Goal: Task Accomplishment & Management: Manage account settings

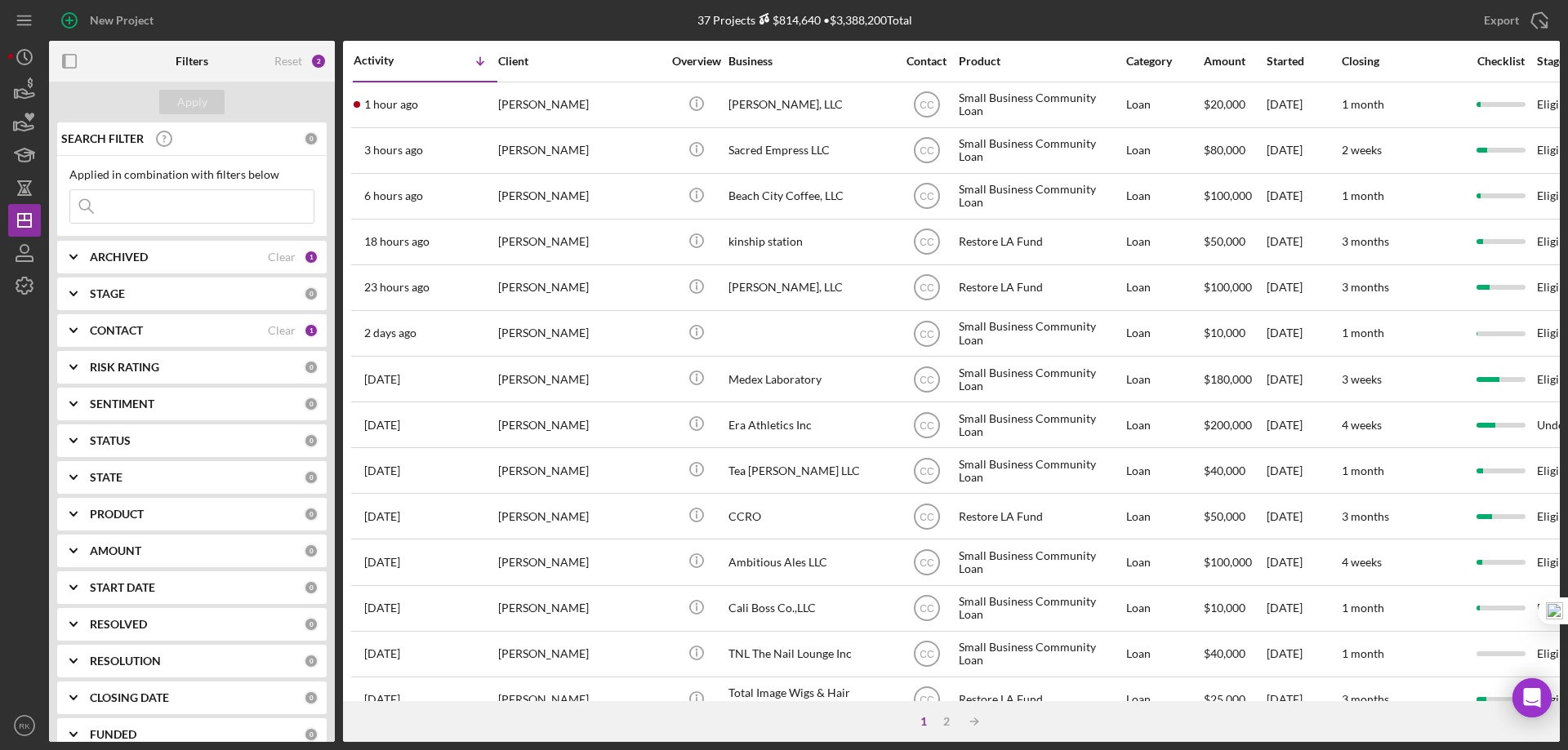
click at [109, 331] on b "CONTACT" at bounding box center [117, 330] width 53 height 13
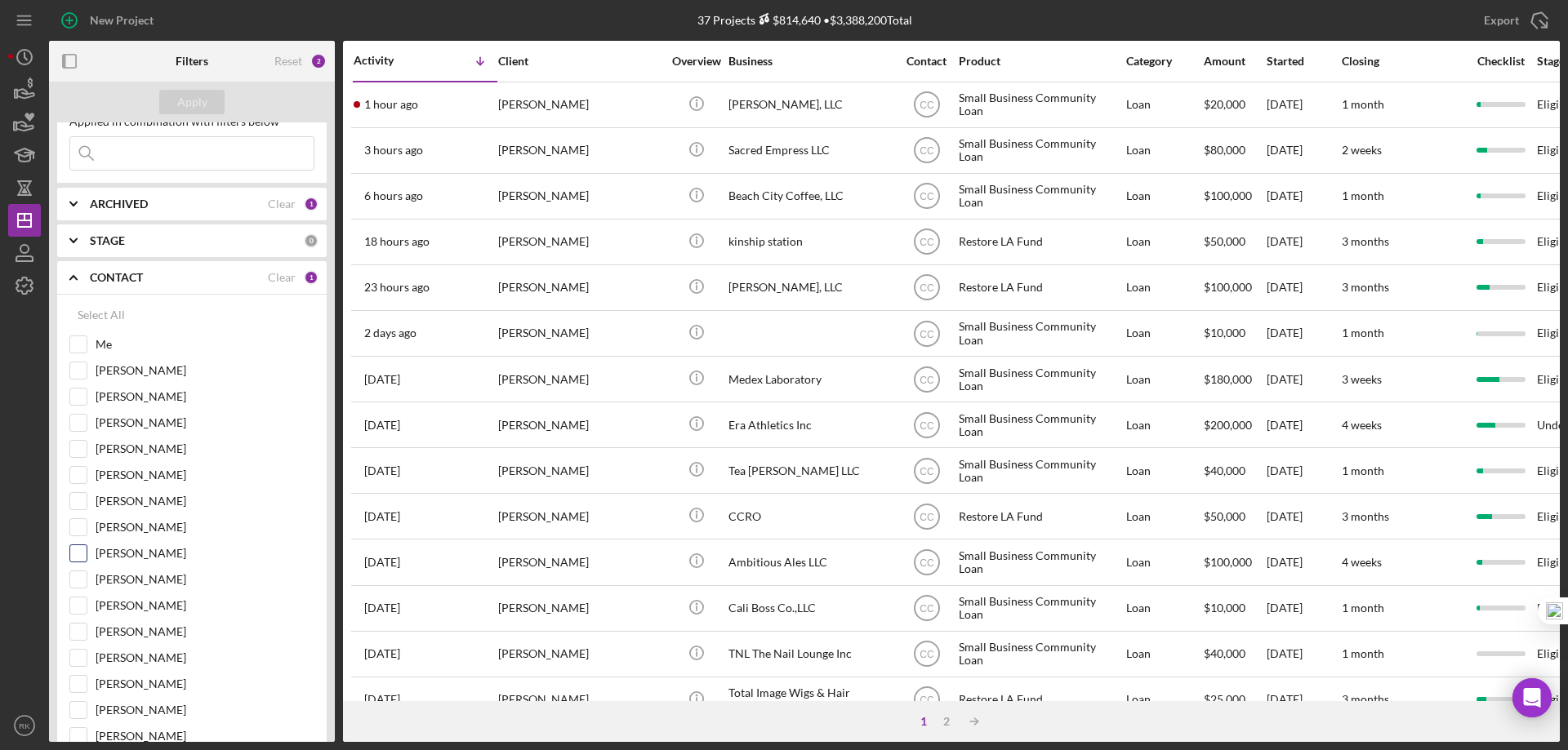
scroll to position [54, 0]
click at [81, 549] on input "[PERSON_NAME]" at bounding box center [78, 552] width 17 height 17
checkbox input "true"
click at [196, 96] on div "Apply" at bounding box center [192, 102] width 30 height 24
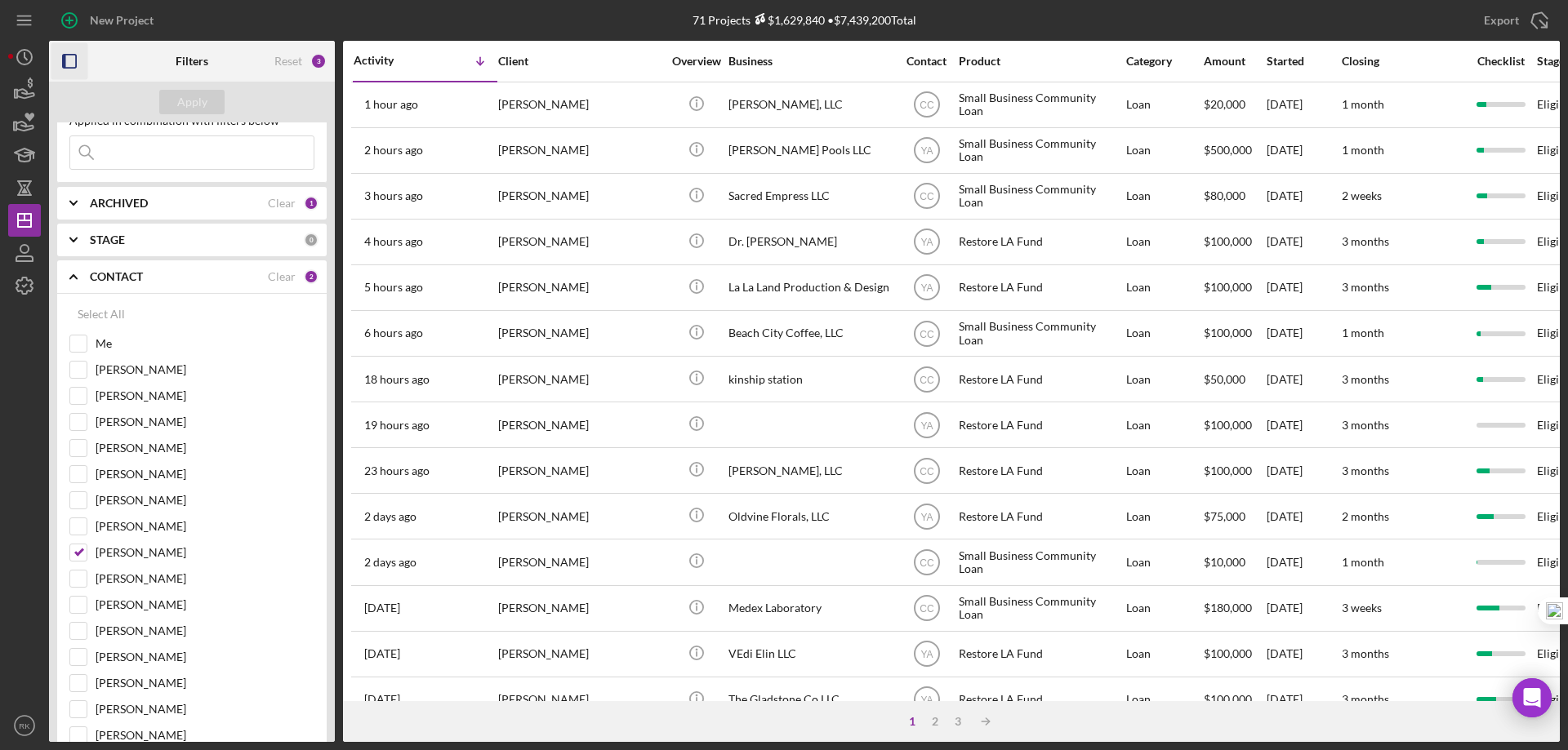
click at [73, 62] on icon "button" at bounding box center [71, 62] width 37 height 37
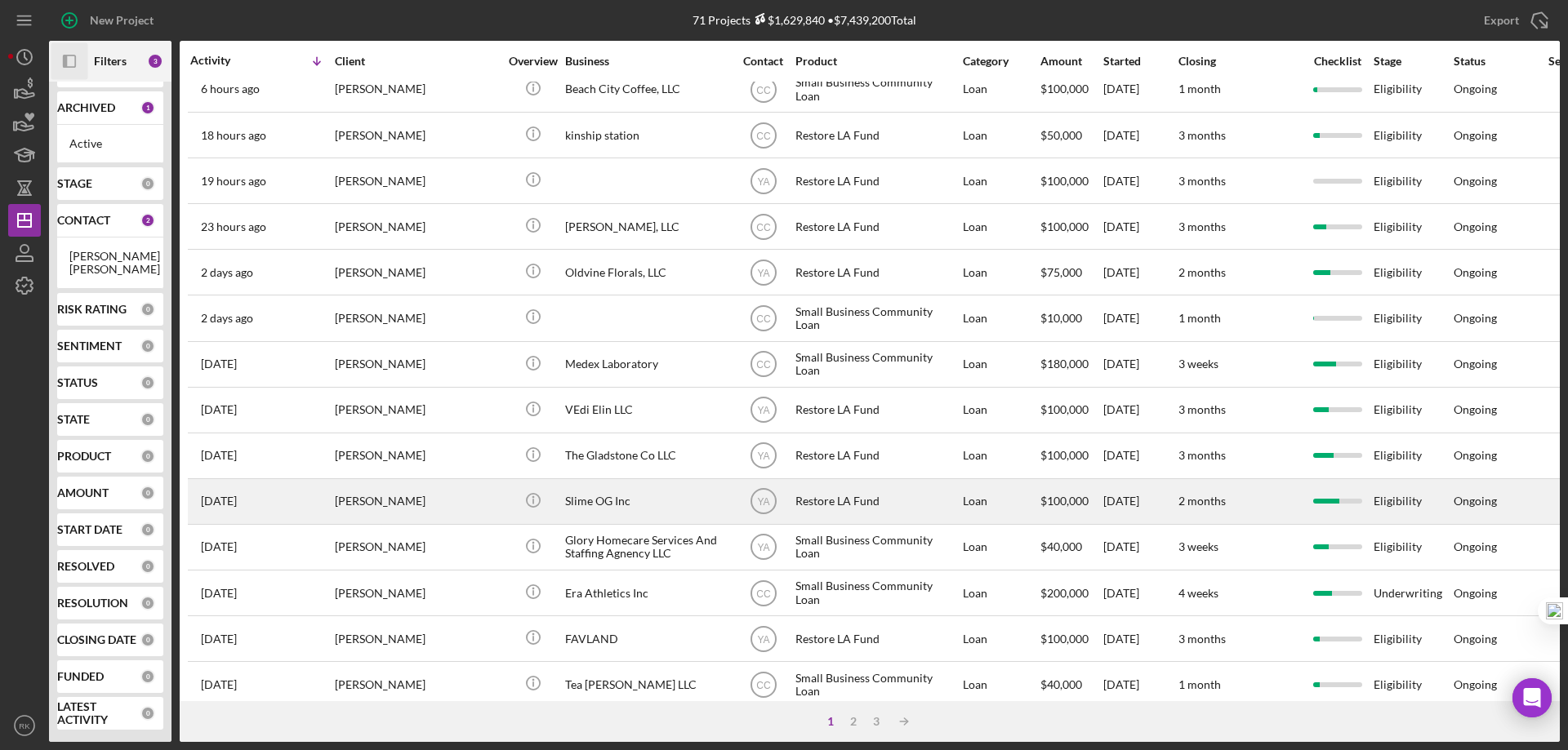
scroll to position [245, 0]
click at [592, 503] on div "Slime OG Inc" at bounding box center [646, 500] width 164 height 43
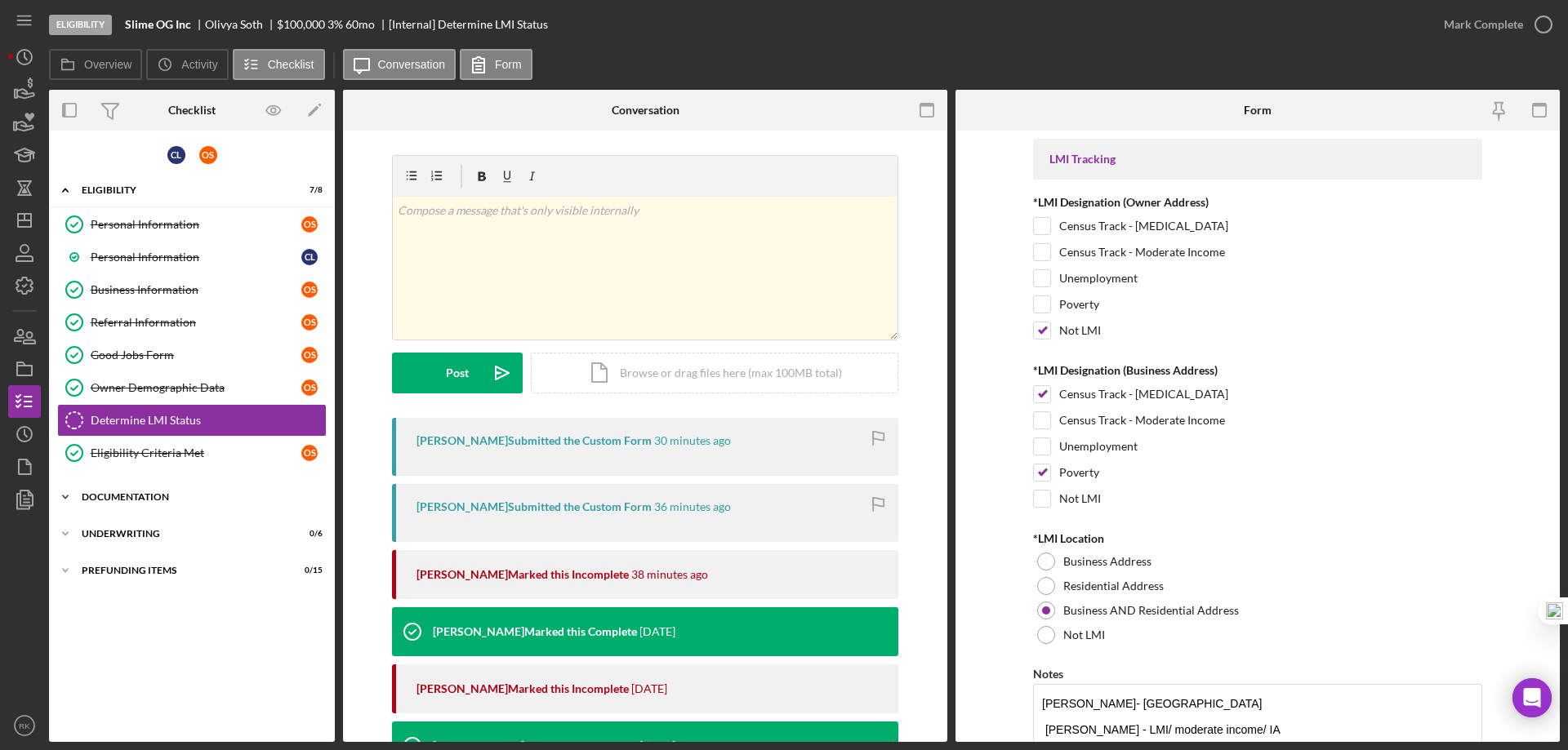
click at [134, 494] on div "Documentation" at bounding box center [198, 497] width 233 height 10
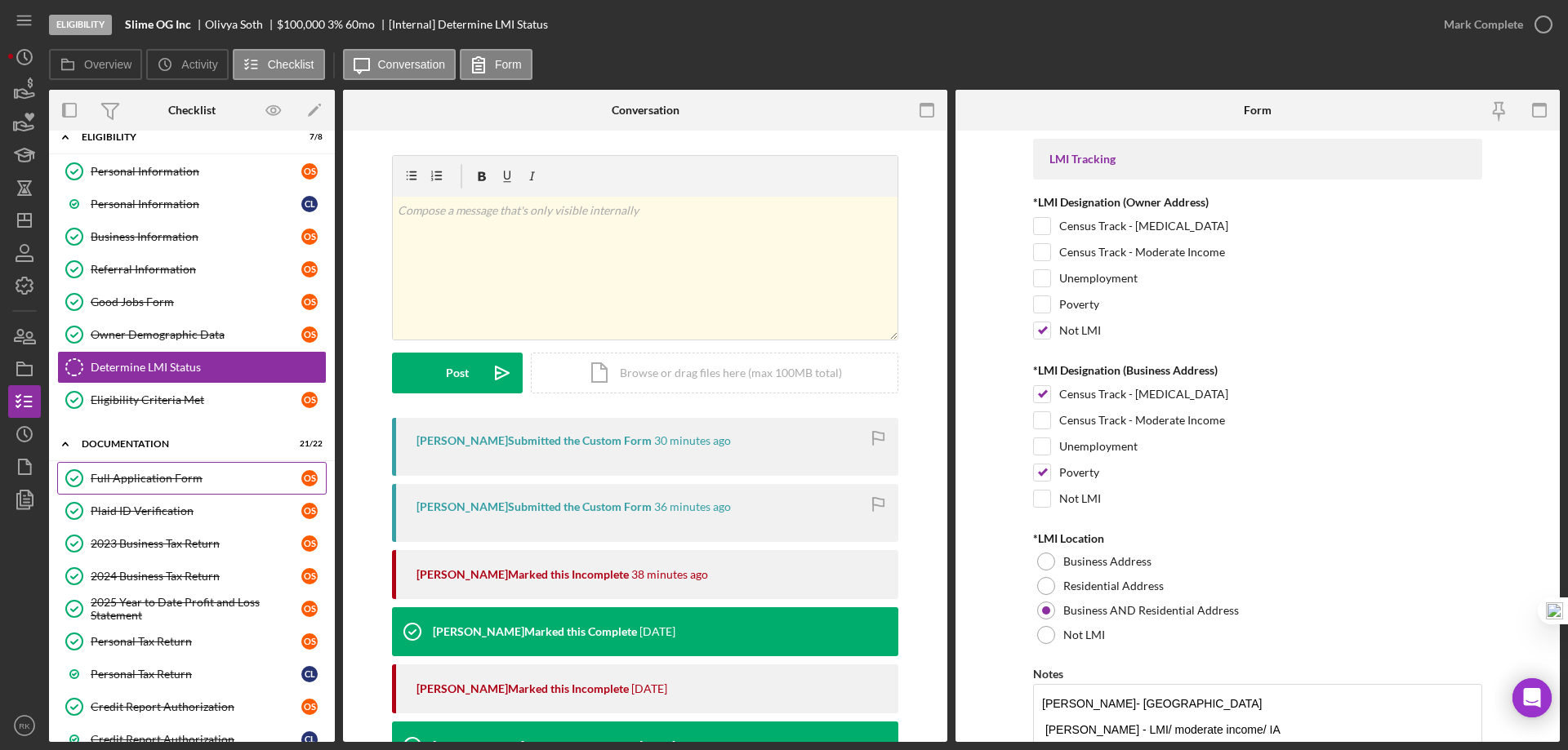
scroll to position [54, 0]
click at [169, 482] on div "Full Application Form" at bounding box center [196, 477] width 211 height 13
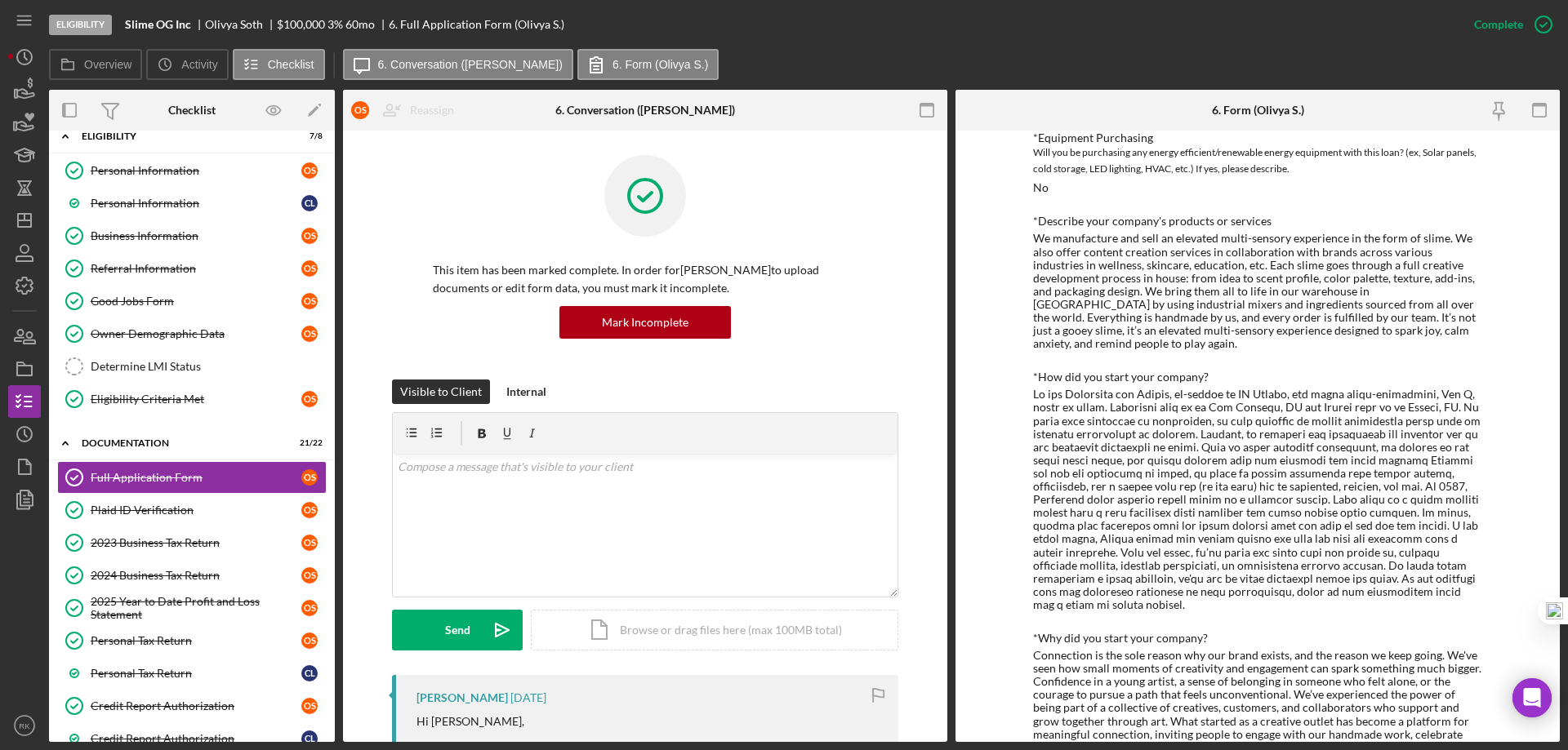
scroll to position [653, 0]
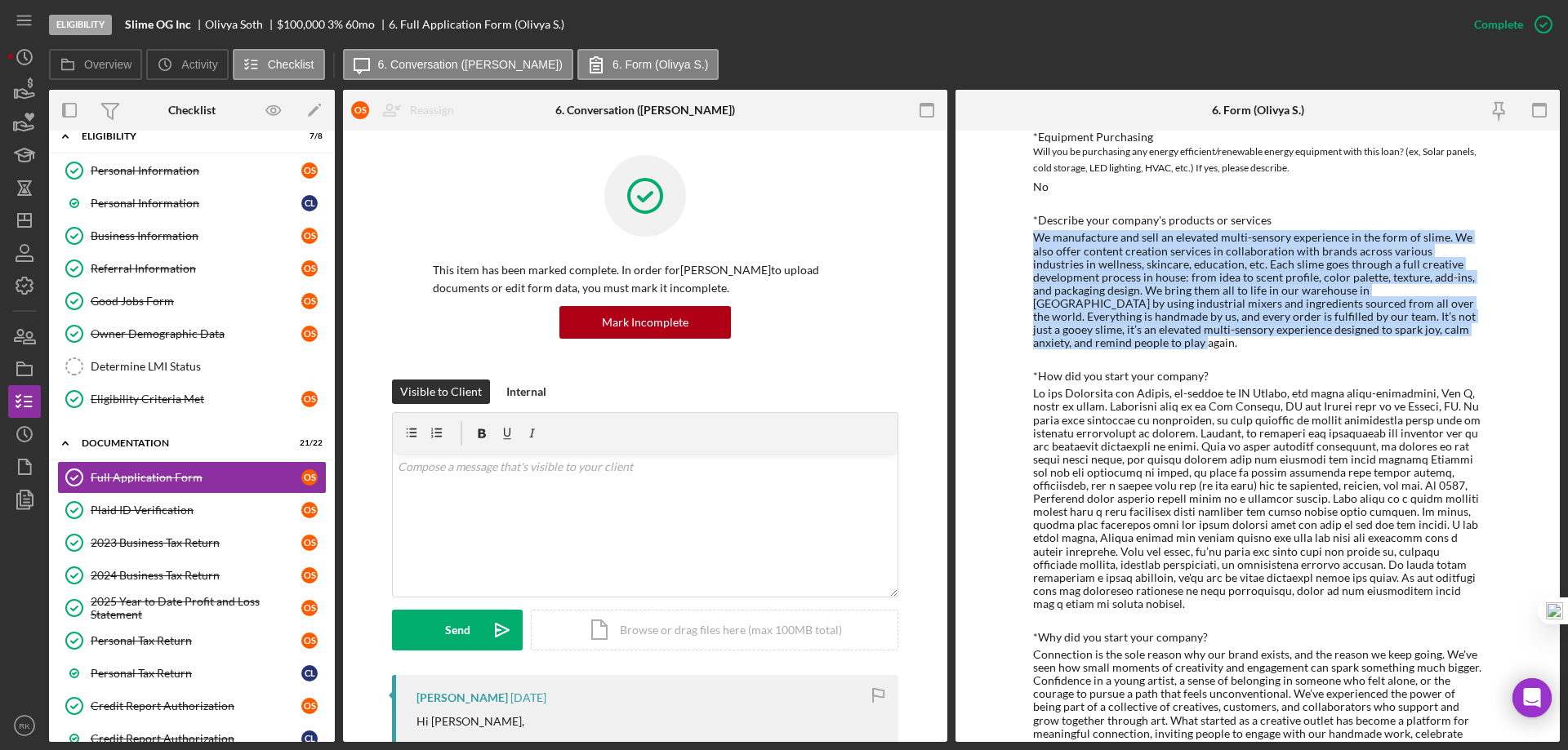
drag, startPoint x: 1031, startPoint y: 239, endPoint x: 1426, endPoint y: 331, distance: 405.6
click at [1426, 331] on div "We manufacture and sell an elevated multi-sensory experience in the form of sli…" at bounding box center [1258, 290] width 450 height 118
copy div "We manufacture and sell an elevated multi-sensory experience in the form of sli…"
drag, startPoint x: 23, startPoint y: 220, endPoint x: 43, endPoint y: 265, distance: 49.2
click at [23, 220] on line "button" at bounding box center [24, 220] width 13 height 0
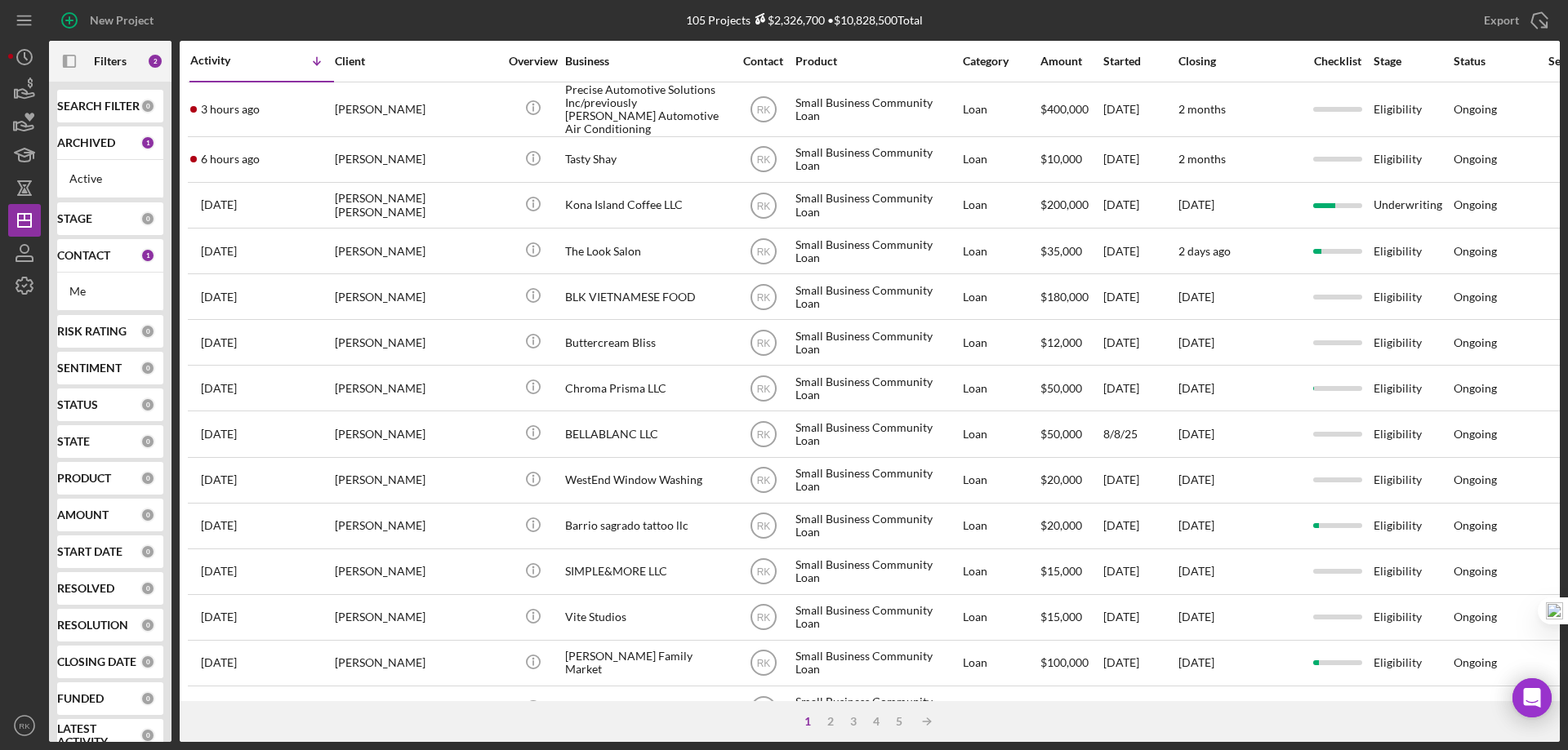
click at [96, 258] on b "CONTACT" at bounding box center [83, 255] width 53 height 13
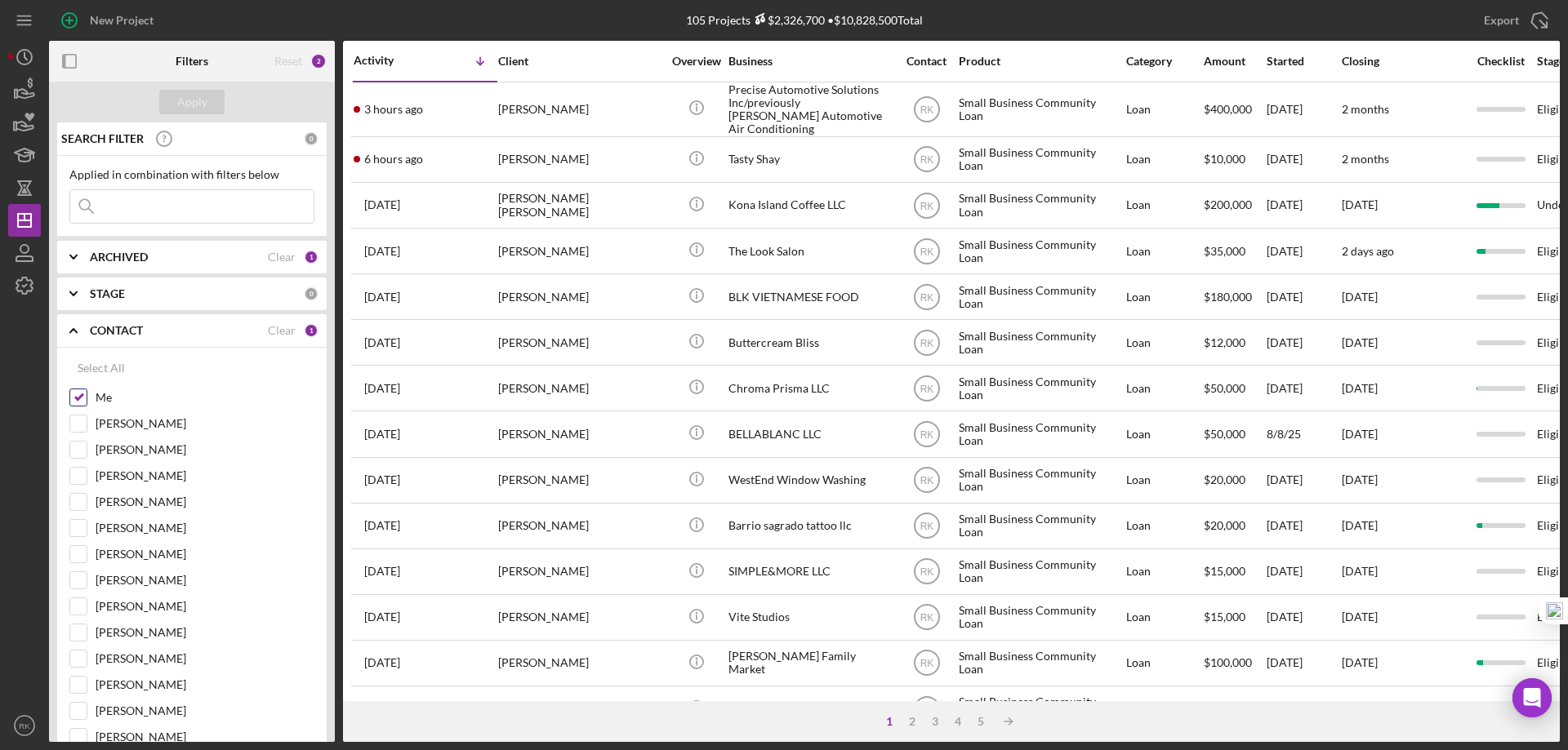
click at [76, 397] on input "Me" at bounding box center [78, 398] width 17 height 17
checkbox input "false"
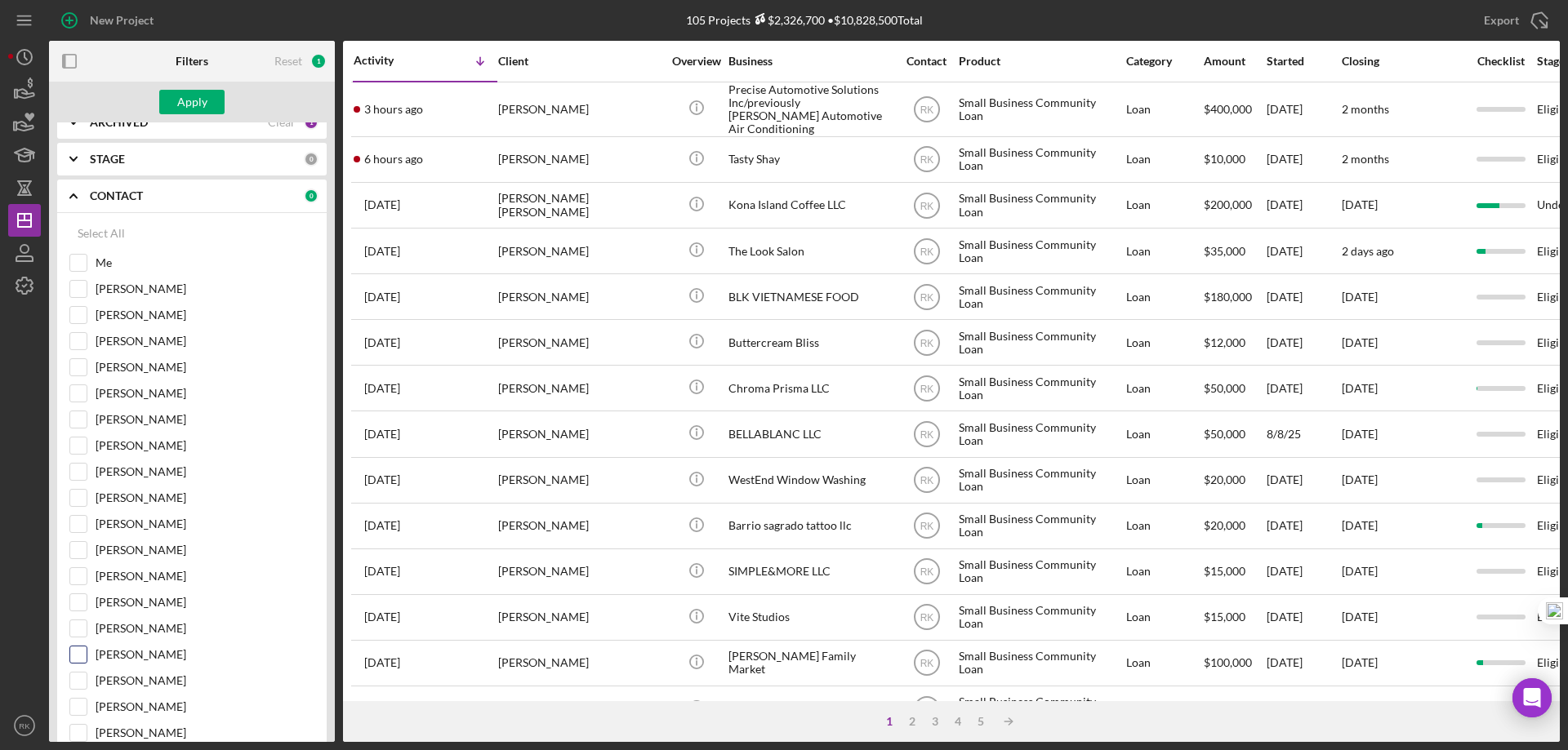
scroll to position [135, 0]
click at [86, 705] on input "[PERSON_NAME]" at bounding box center [78, 706] width 17 height 17
checkbox input "true"
click at [202, 104] on div "Apply" at bounding box center [192, 102] width 30 height 24
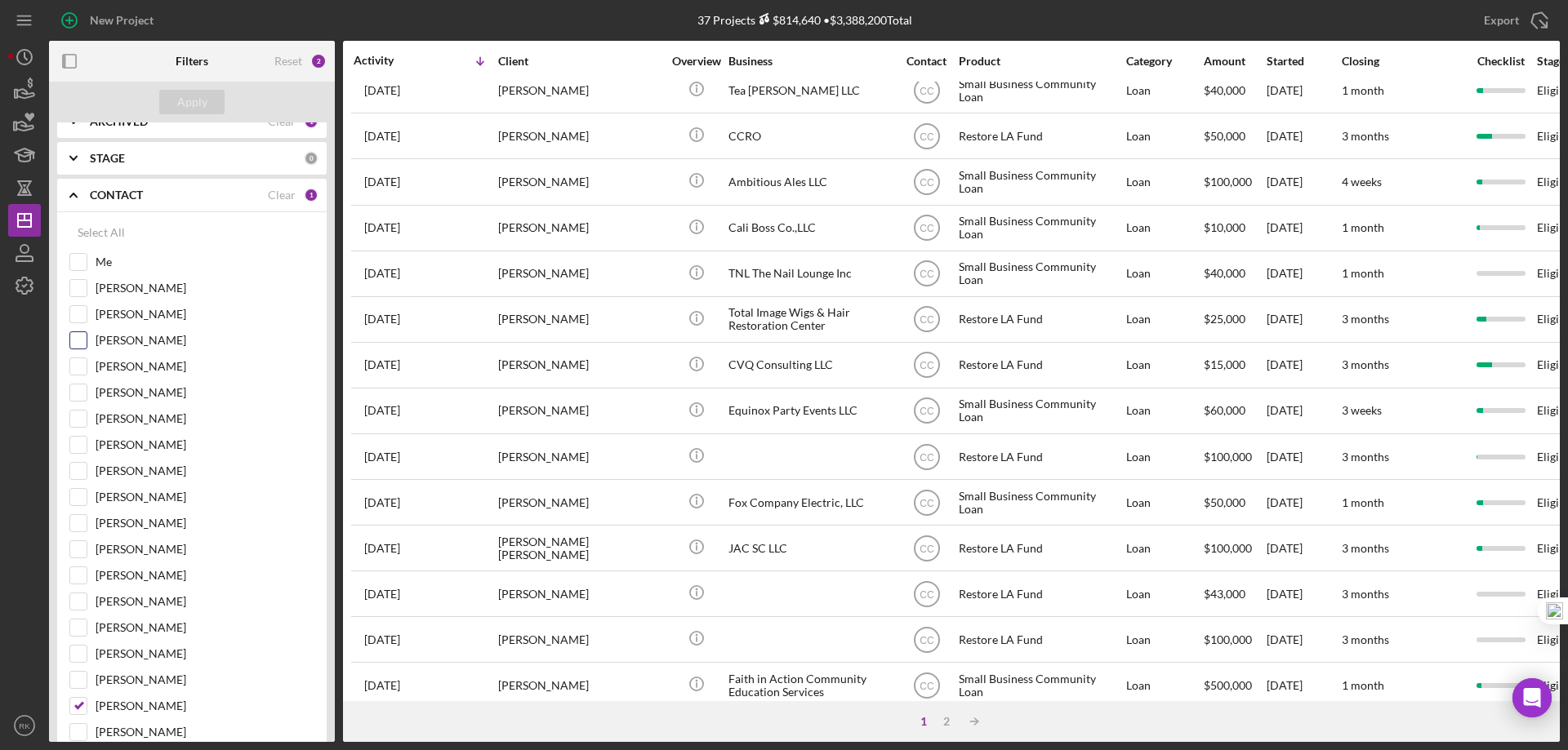
scroll to position [381, 0]
click at [82, 370] on input "[PERSON_NAME]" at bounding box center [78, 366] width 17 height 17
checkbox input "true"
click at [77, 705] on input "[PERSON_NAME]" at bounding box center [78, 706] width 17 height 17
checkbox input "false"
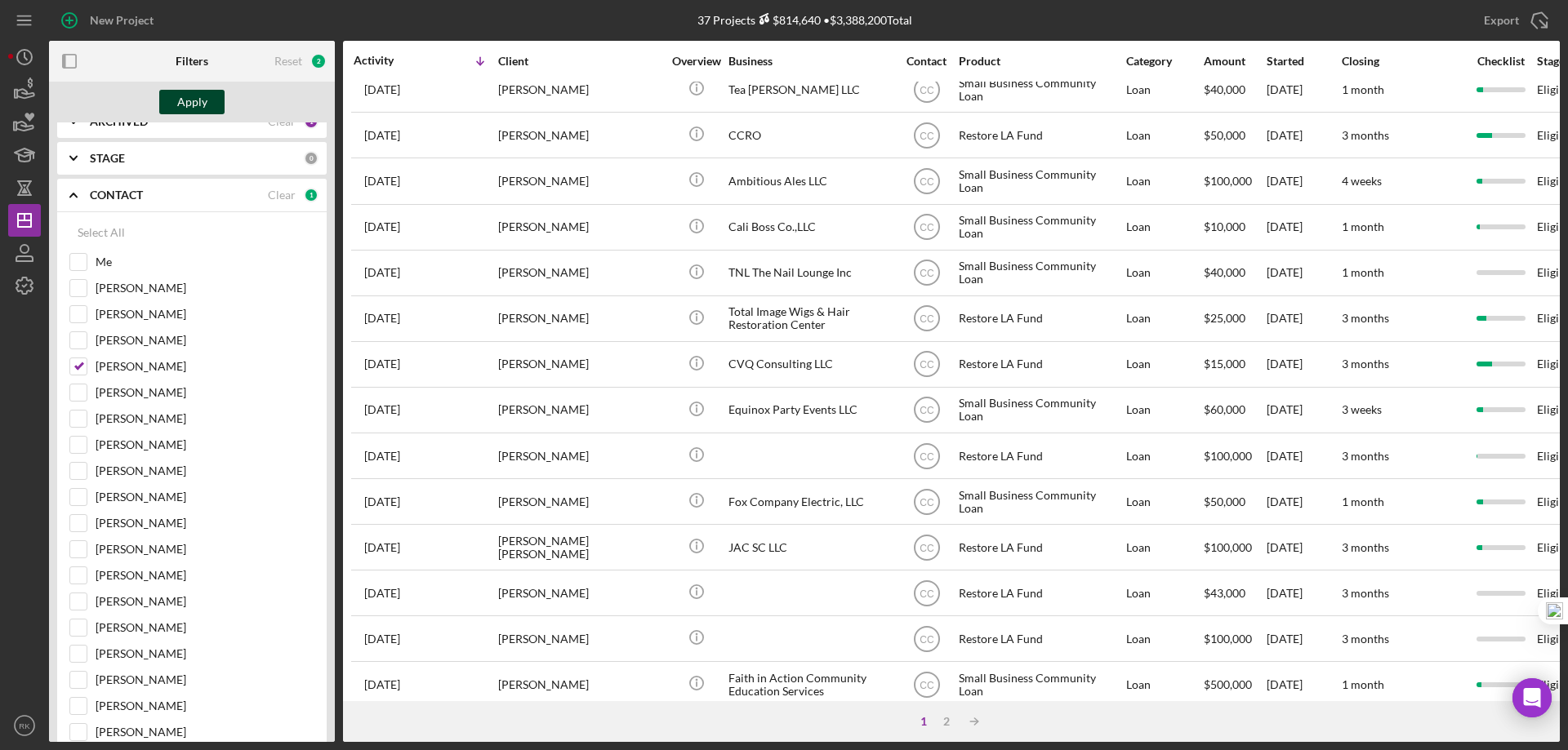
drag, startPoint x: 201, startPoint y: 105, endPoint x: 212, endPoint y: 116, distance: 15.6
click at [204, 105] on div "Apply" at bounding box center [192, 102] width 30 height 24
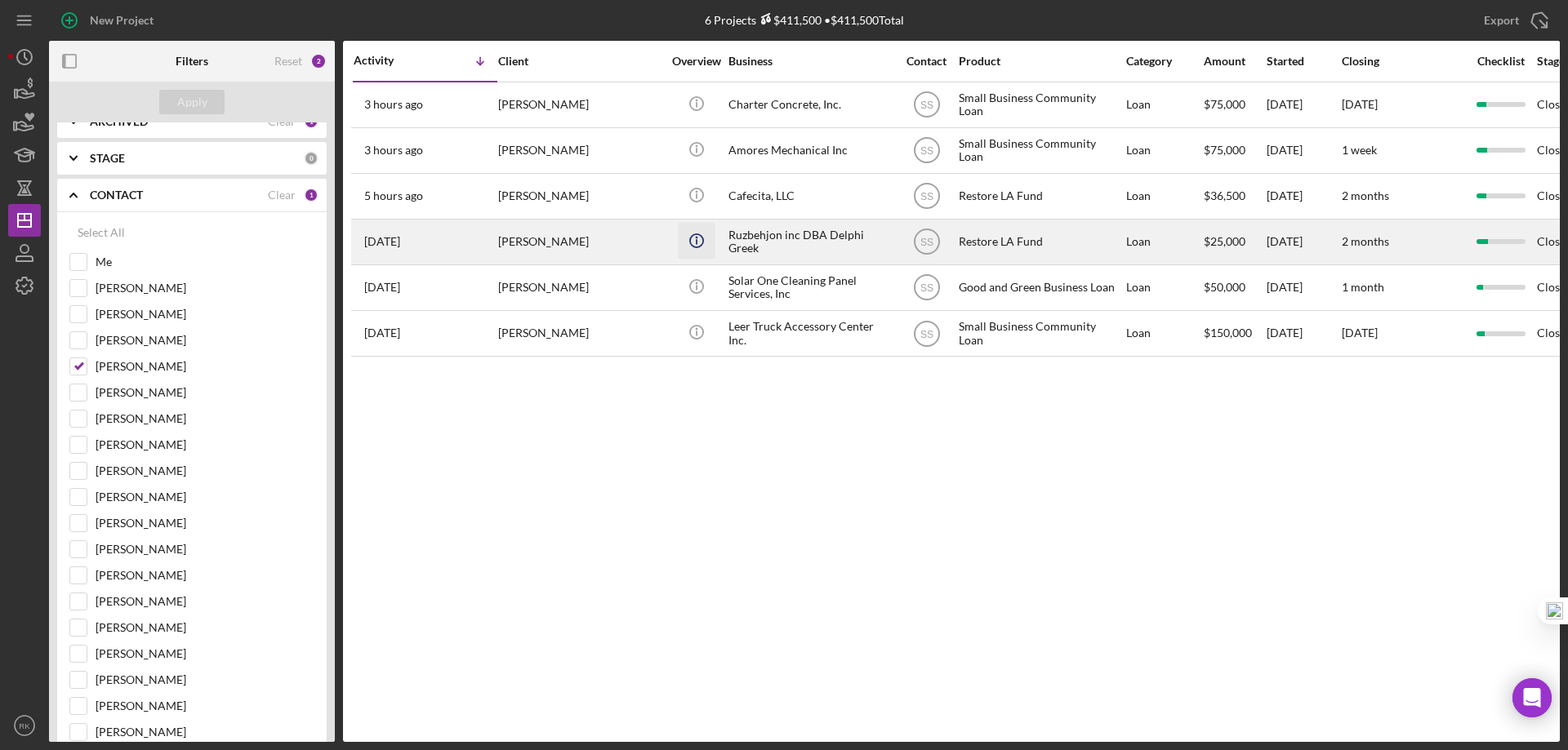
scroll to position [0, 0]
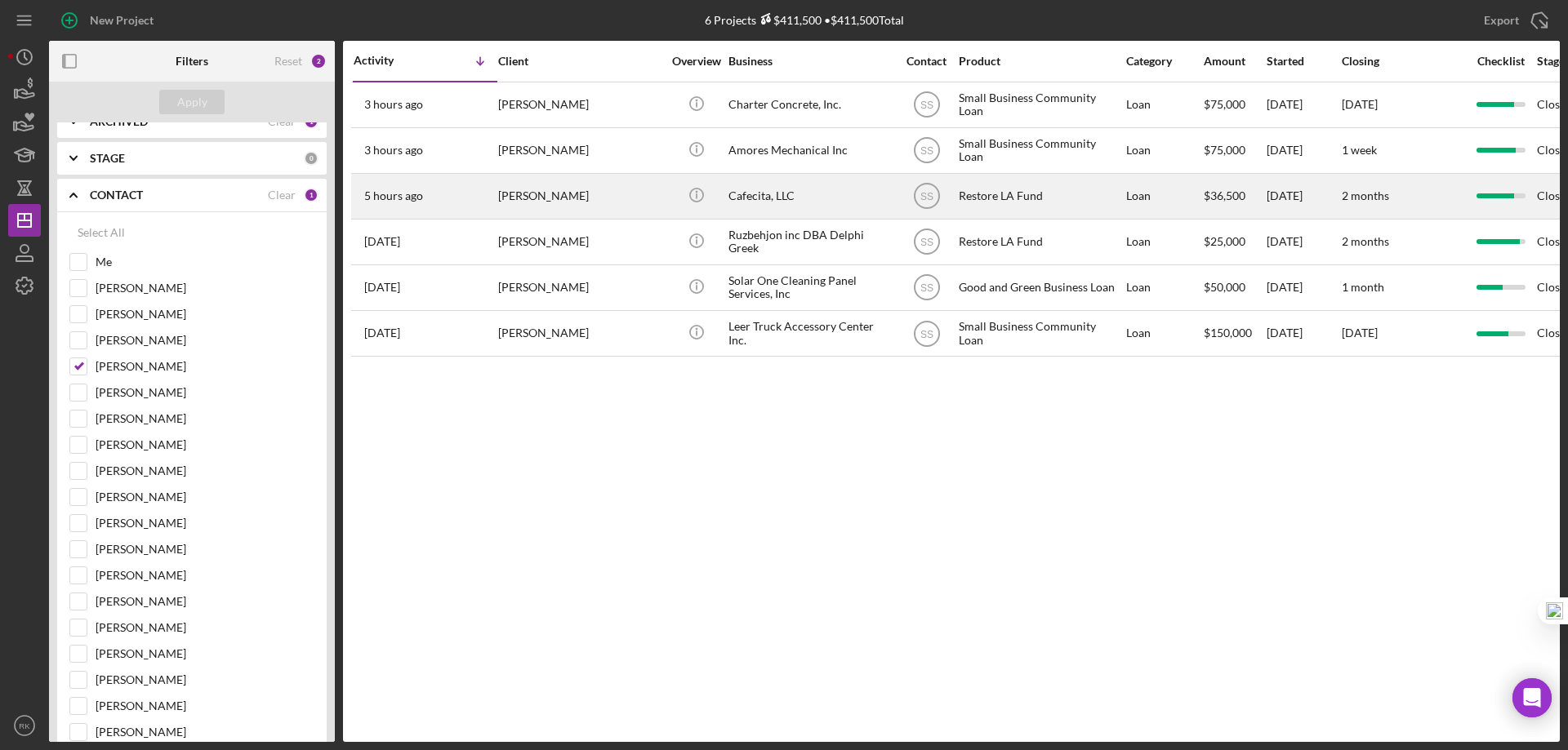
click at [748, 198] on div "Cafecita, LLC" at bounding box center [810, 196] width 164 height 43
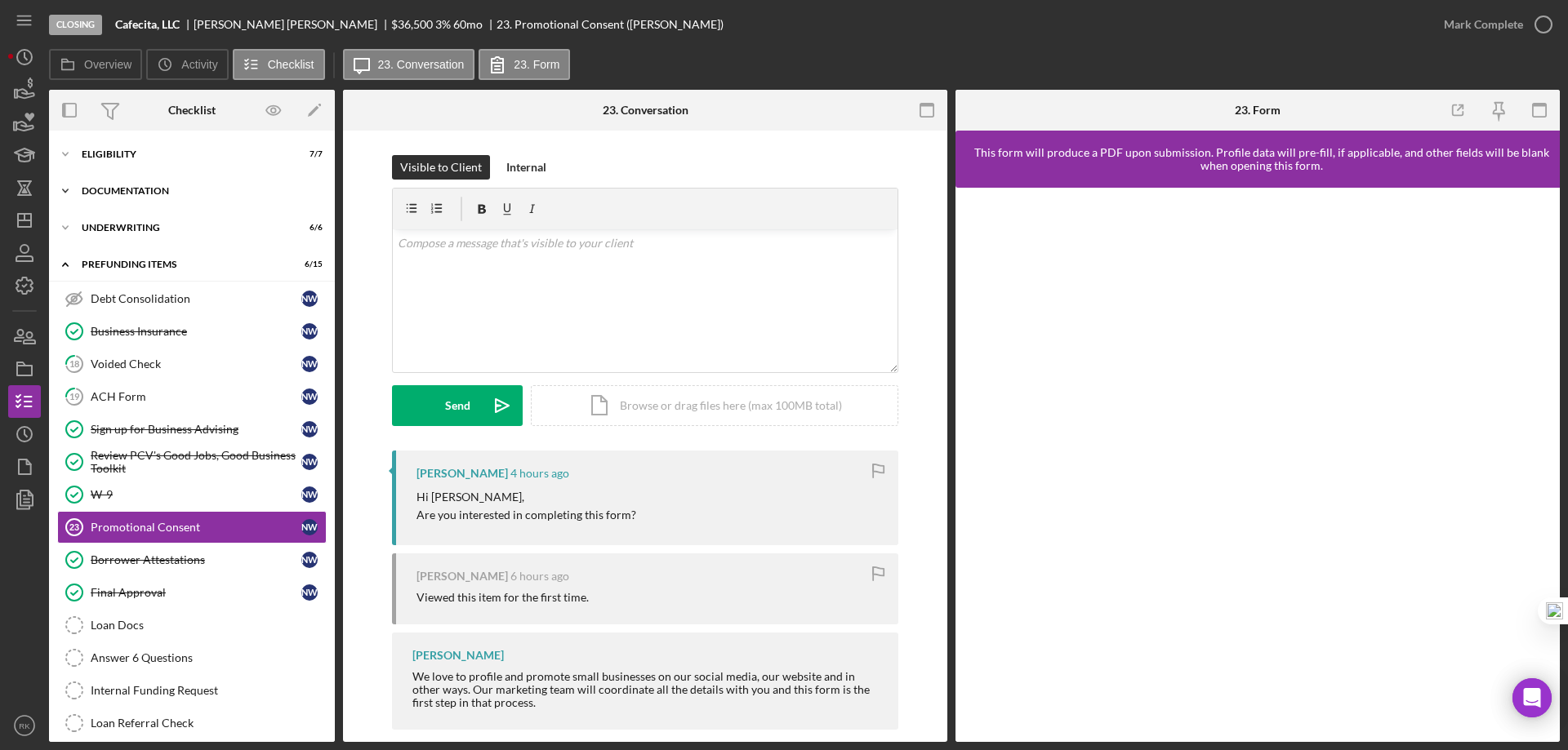
click at [135, 203] on div "Icon/Expander Documentation 18 / 20" at bounding box center [192, 190] width 286 height 32
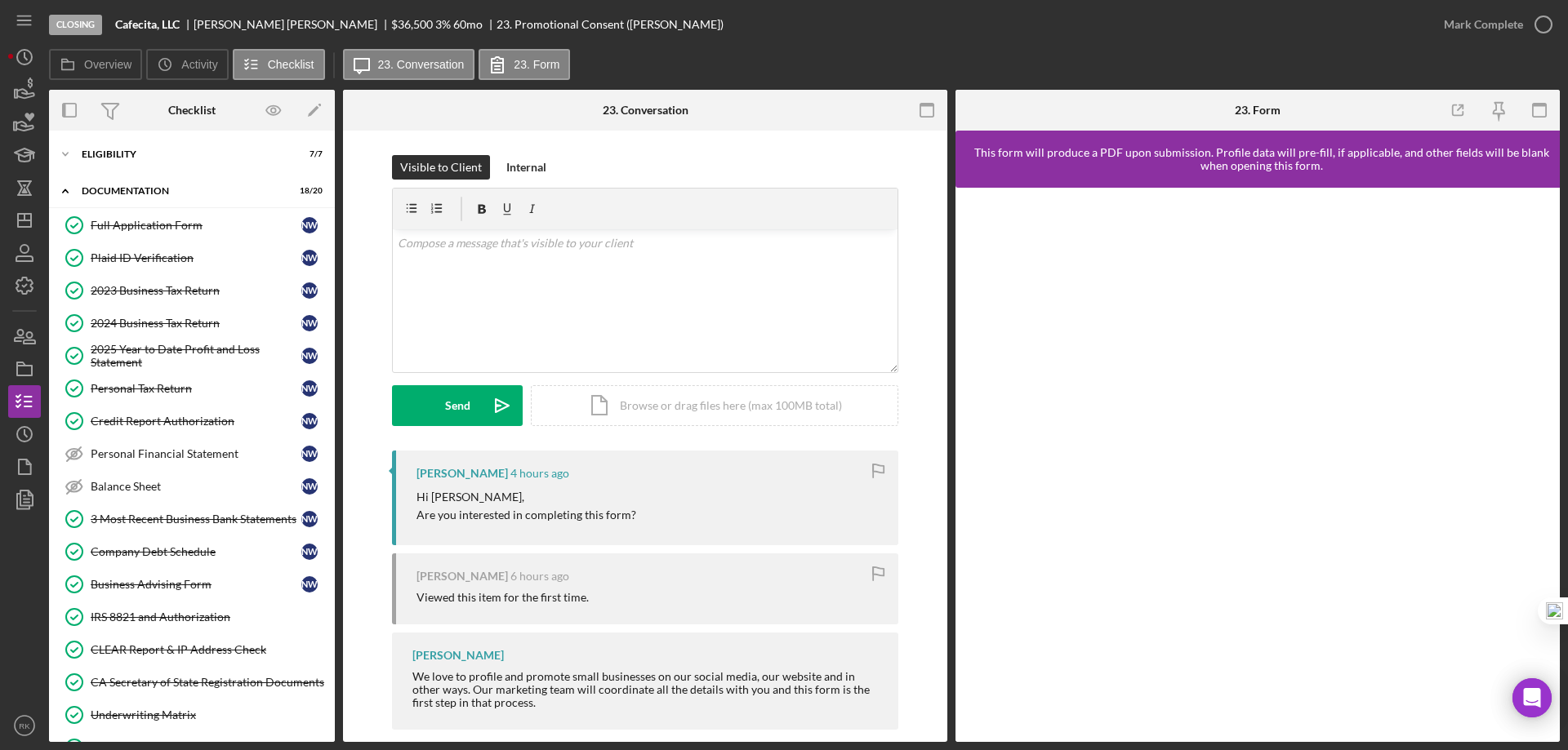
click at [145, 225] on div "Full Application Form" at bounding box center [196, 224] width 211 height 13
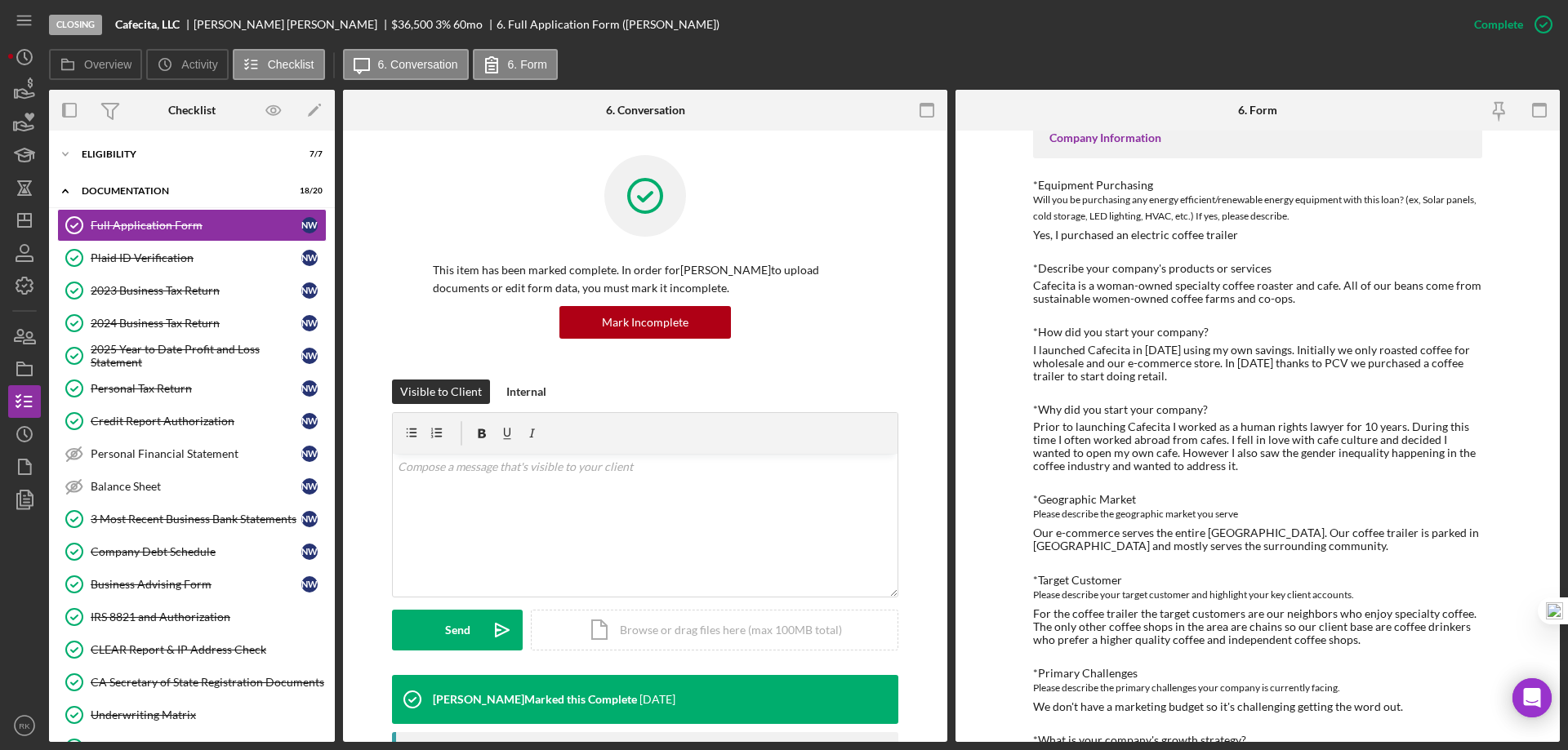
scroll to position [435, 0]
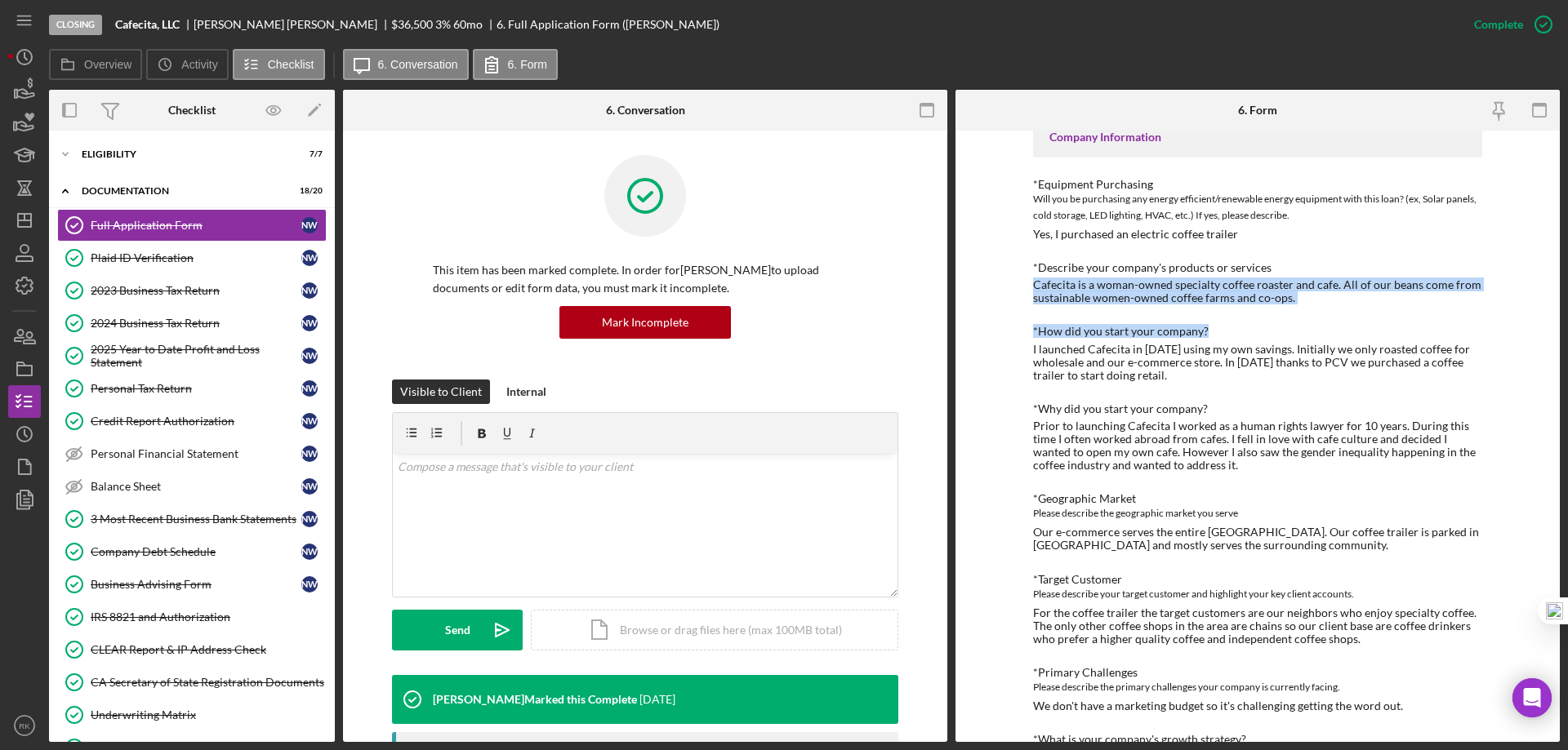
drag, startPoint x: 1028, startPoint y: 287, endPoint x: 1333, endPoint y: 309, distance: 305.8
click at [1333, 309] on div "To edit this form you must mark this item incomplete *Use of Proceeds Purchase …" at bounding box center [1257, 436] width 604 height 611
click at [1279, 306] on div "*Use of Proceeds Purchase or repair equipment Loan Request *Requested Loan Amou…" at bounding box center [1258, 610] width 450 height 1666
click at [1301, 302] on div "Cafecita is a woman-owned specialty coffee roaster and cafe. All of our beans c…" at bounding box center [1258, 291] width 450 height 26
drag, startPoint x: 1029, startPoint y: 284, endPoint x: 1291, endPoint y: 302, distance: 262.6
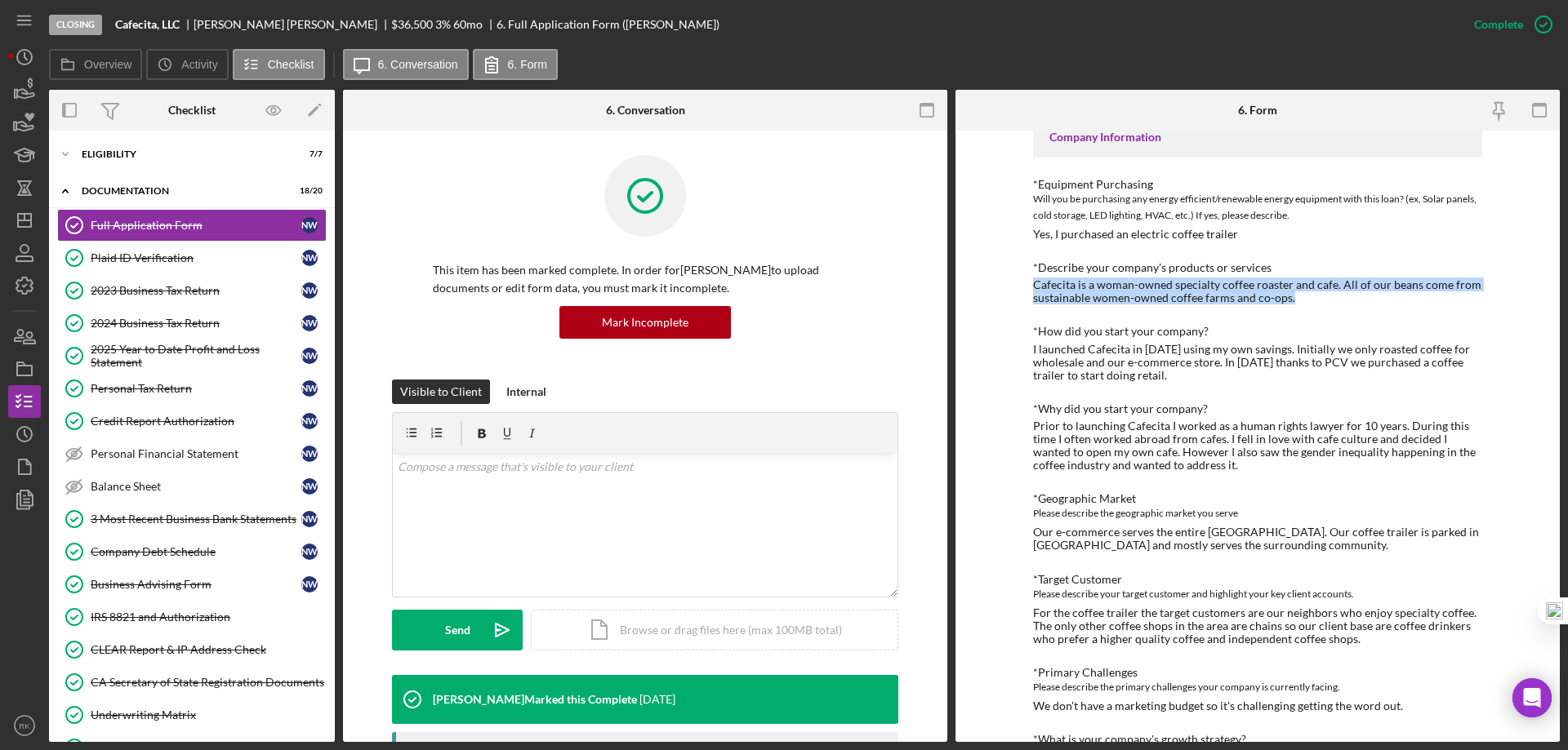
click at [1291, 302] on div "To edit this form you must mark this item incomplete *Use of Proceeds Purchase …" at bounding box center [1257, 436] width 604 height 611
copy div "Cafecita is a woman-owned specialty coffee roaster and cafe. All of our beans c…"
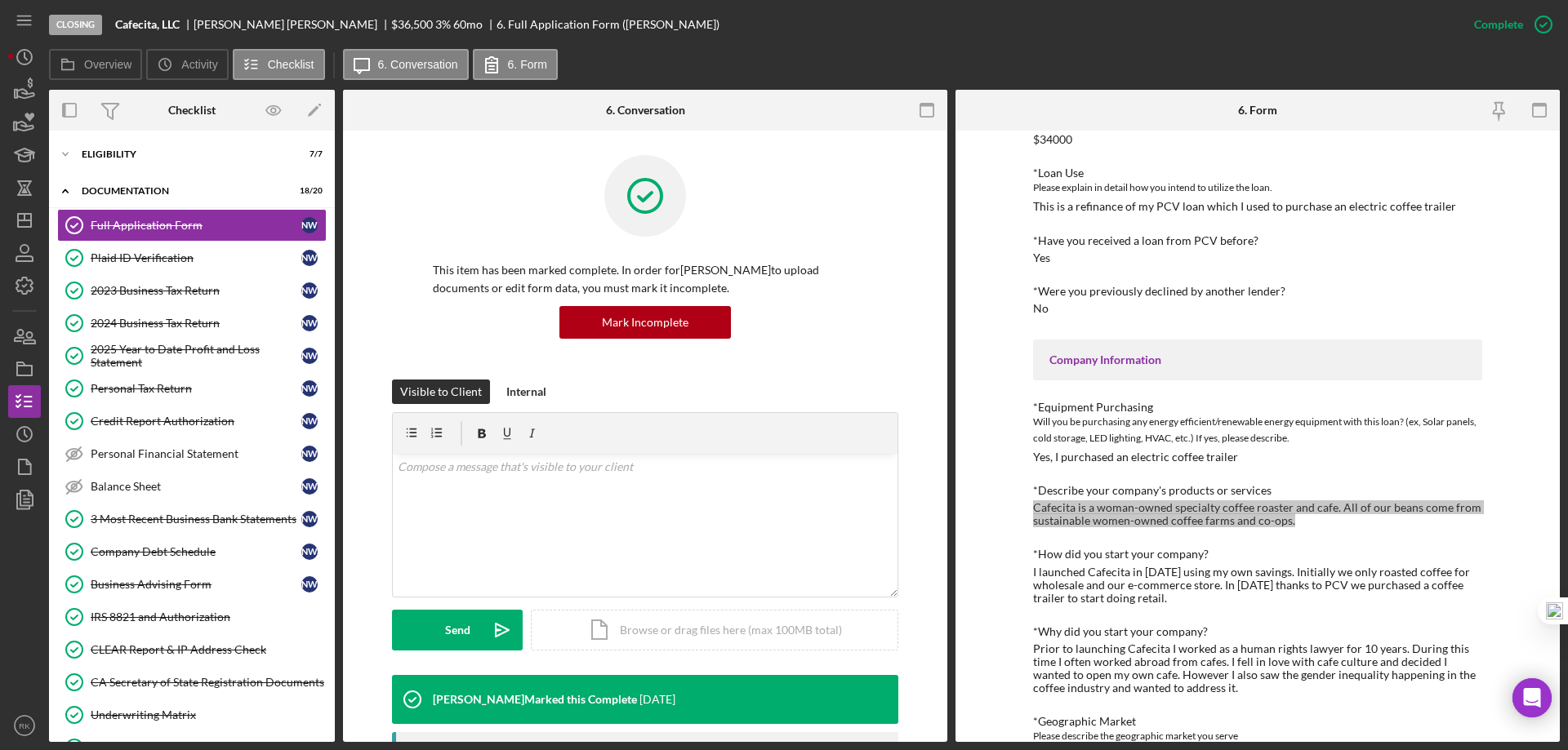
scroll to position [160, 0]
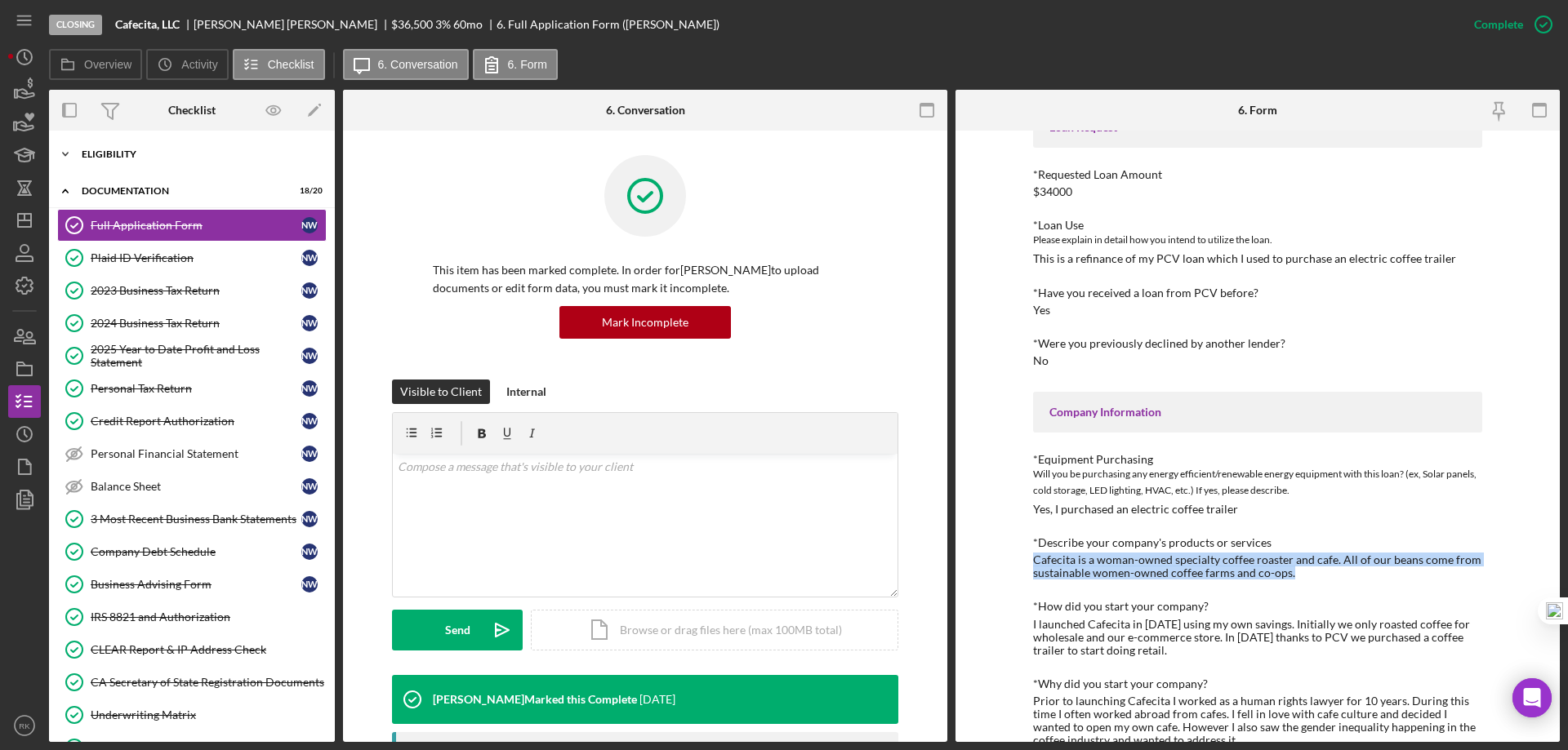
click at [127, 162] on div "Icon/Expander Eligibility 7 / 7" at bounding box center [192, 154] width 286 height 32
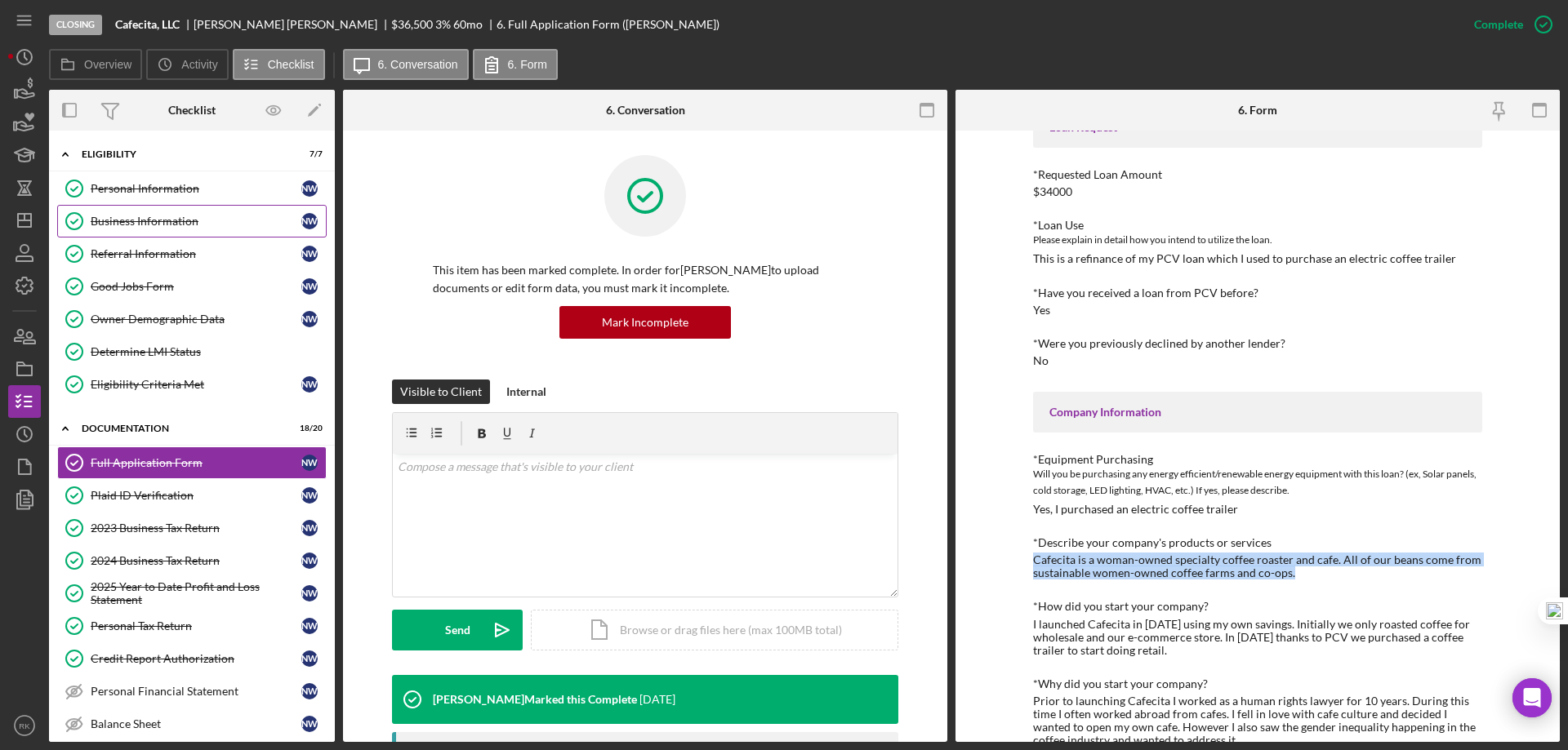
click at [160, 231] on link "Business Information Business Information N W" at bounding box center [191, 220] width 269 height 32
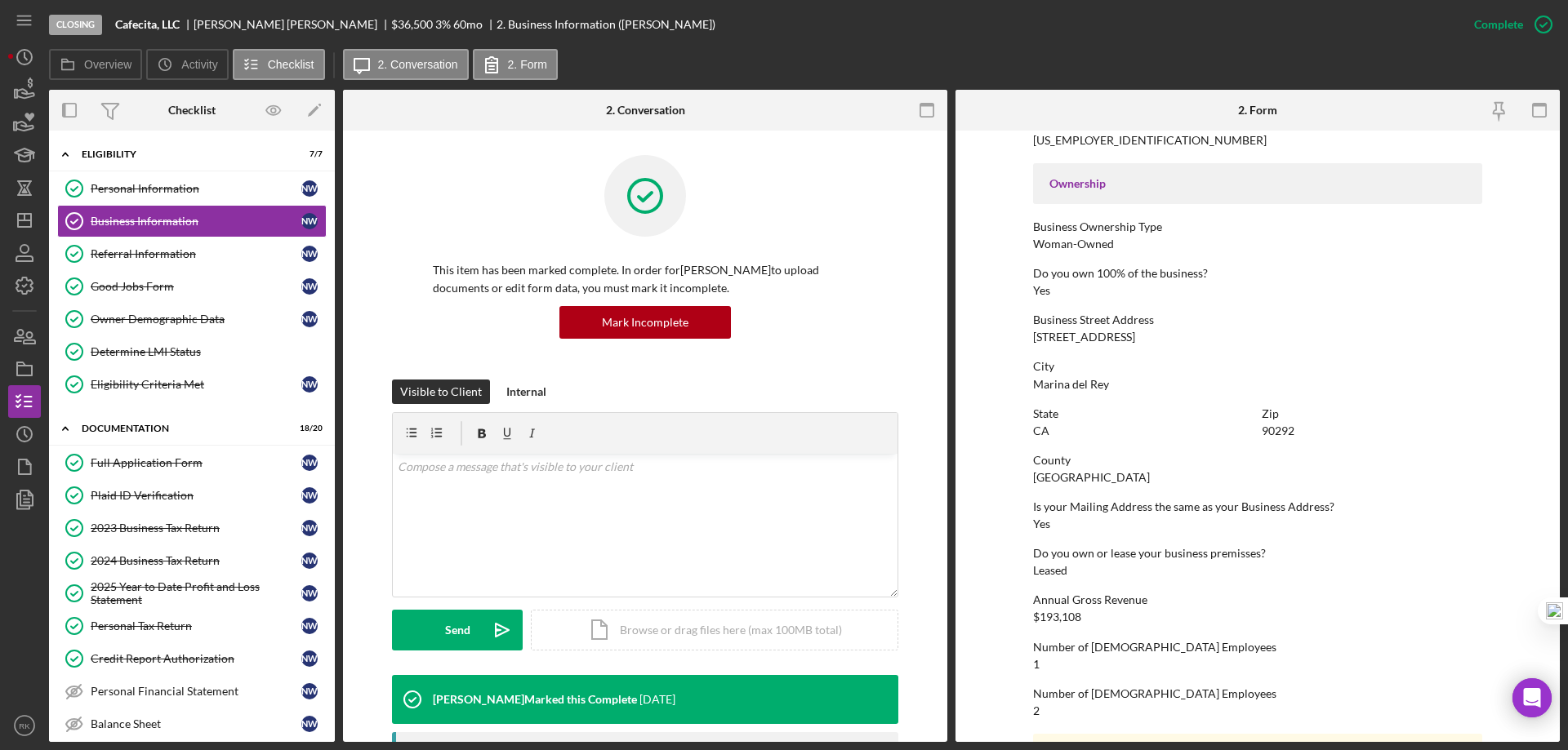
scroll to position [517, 0]
